Goal: Transaction & Acquisition: Obtain resource

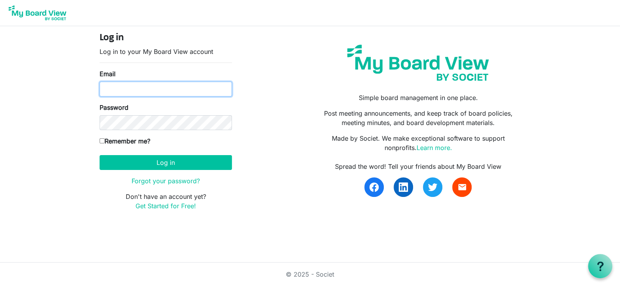
type input "[EMAIL_ADDRESS][DOMAIN_NAME]"
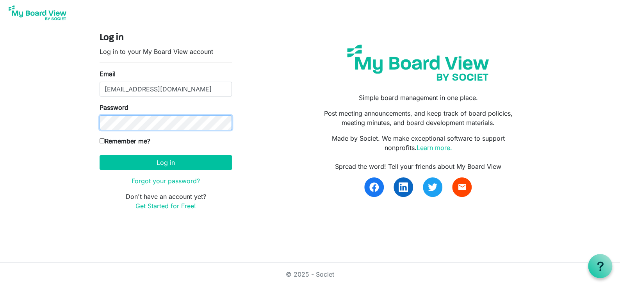
click at [100, 155] on button "Log in" at bounding box center [166, 162] width 132 height 15
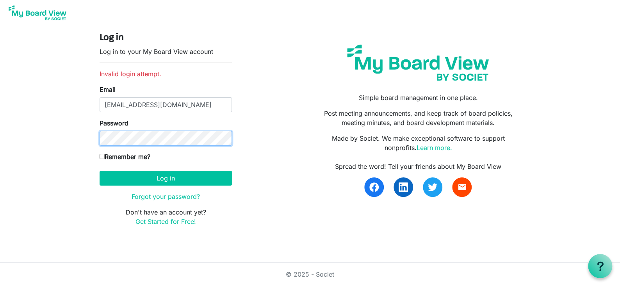
click at [44, 138] on body "Log in Log in to your My Board View account Invalid login attempt. Email marysh…" at bounding box center [310, 119] width 620 height 239
click at [255, 166] on div "Log in Log in to your My Board View account Invalid login attempt. Email marysh…" at bounding box center [310, 132] width 433 height 200
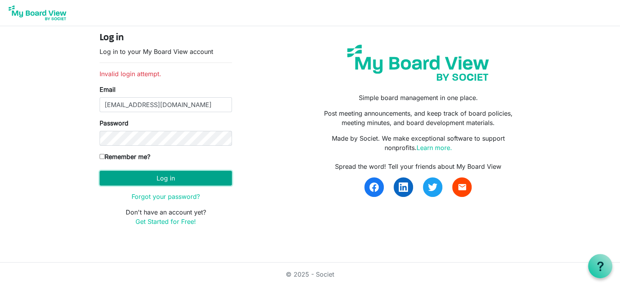
click at [154, 175] on button "Log in" at bounding box center [166, 178] width 132 height 15
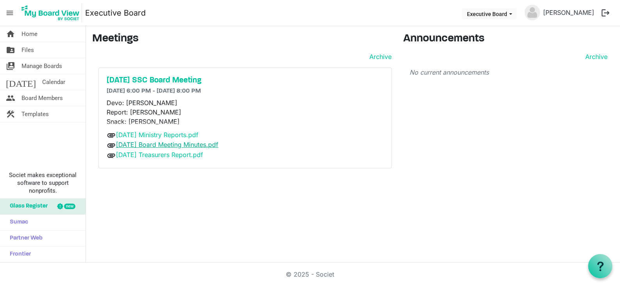
click at [173, 144] on link "2025-09-09 Board Meeting Minutes.pdf" at bounding box center [167, 145] width 102 height 8
click at [185, 155] on link "2025-10-14 Treasurers Report.pdf" at bounding box center [159, 155] width 87 height 8
click at [160, 134] on link "2025-10-14 Ministry Reports.pdf" at bounding box center [157, 135] width 82 height 8
click at [582, 11] on link "[PERSON_NAME]" at bounding box center [568, 13] width 57 height 16
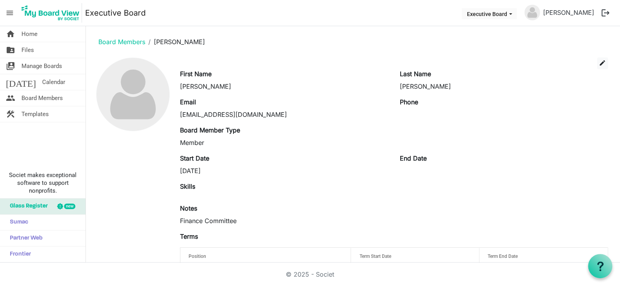
drag, startPoint x: 0, startPoint y: 0, endPoint x: 605, endPoint y: 11, distance: 604.8
click at [605, 11] on button "logout" at bounding box center [605, 13] width 16 height 16
